Goal: Transaction & Acquisition: Purchase product/service

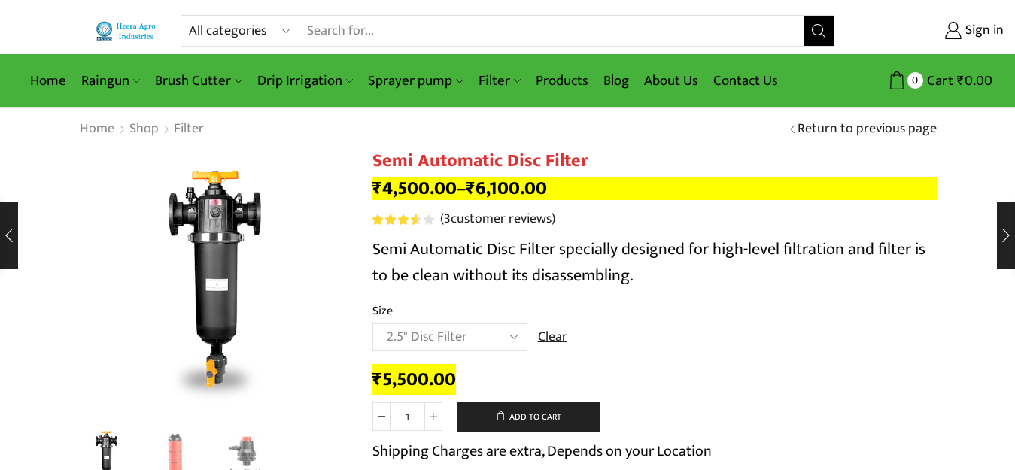
click at [430, 333] on select "Choose an option 2" Disc Filter 2.5" Disc Filter 3" Disc Filter" at bounding box center [449, 338] width 155 height 28
select select "3" Disc Filter"
click at [372, 324] on select "Choose an option 2" Disc Filter 2.5" Disc Filter 3" Disc Filter" at bounding box center [449, 338] width 155 height 28
click at [226, 28] on select "All categories Accessories Air Release Valve Brush Cutter Domestic Use Drip Irr…" at bounding box center [244, 31] width 111 height 30
select select "air-release-valve"
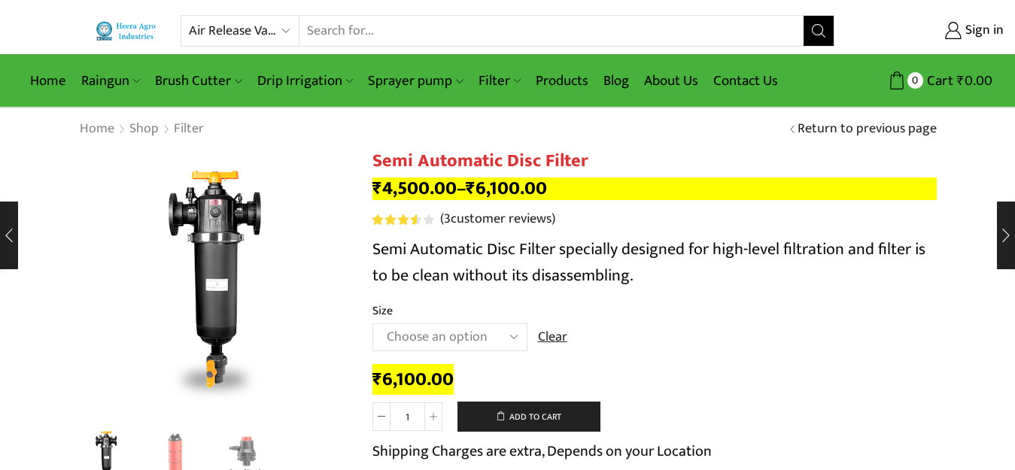
click at [189, 16] on select "All categories Accessories Air Release Valve Brush Cutter Domestic Use Drip Irr…" at bounding box center [244, 31] width 111 height 30
click at [822, 23] on button "Search" at bounding box center [819, 31] width 30 height 30
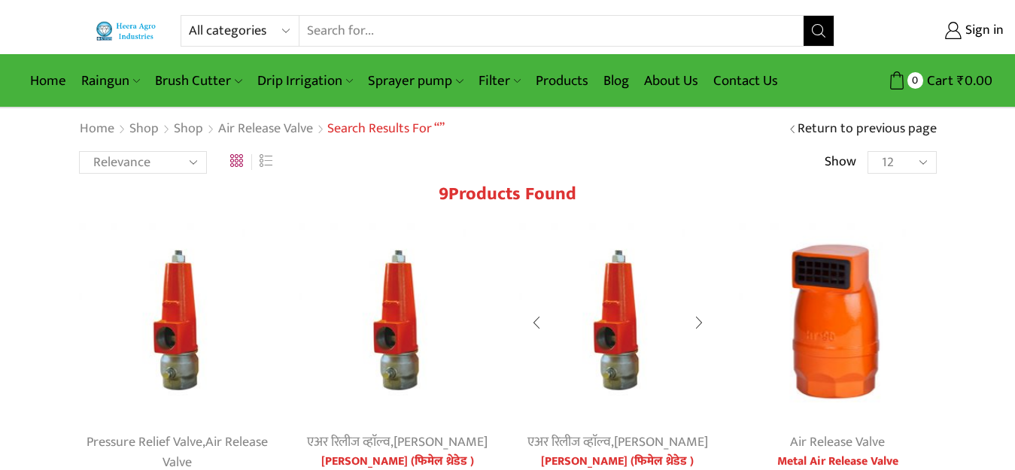
click at [628, 319] on img at bounding box center [618, 322] width 198 height 198
